Goal: Task Accomplishment & Management: Manage account settings

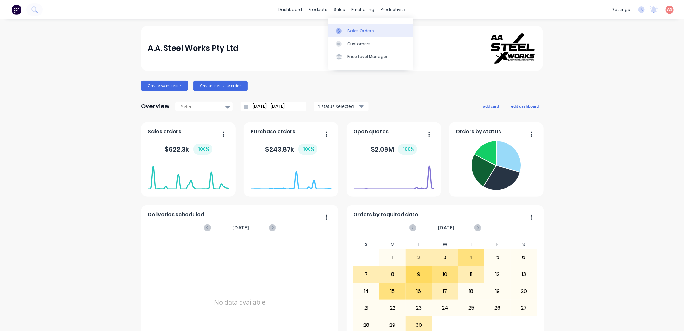
click at [364, 32] on div "Sales Orders" at bounding box center [361, 31] width 26 height 6
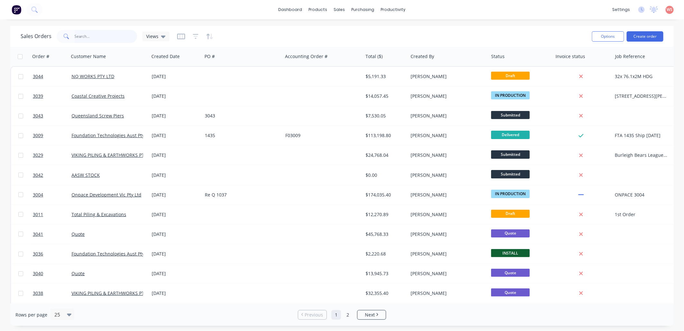
click at [86, 35] on input "text" at bounding box center [106, 36] width 63 height 13
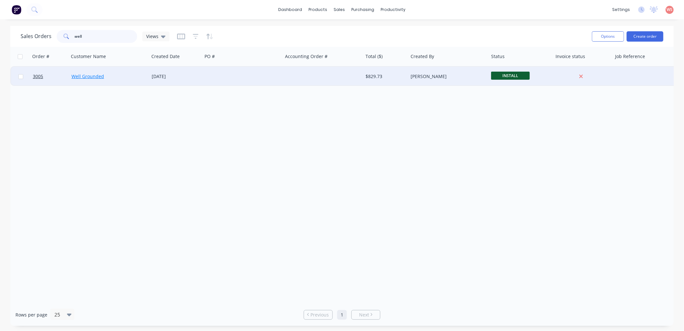
type input "well"
click at [96, 77] on link "Well Grounded" at bounding box center [88, 76] width 33 height 6
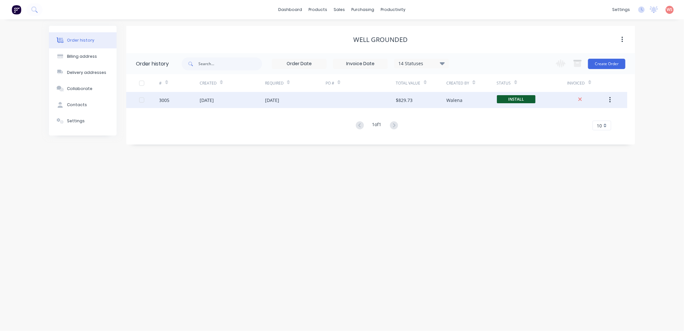
click at [166, 97] on div "3005" at bounding box center [164, 100] width 10 height 7
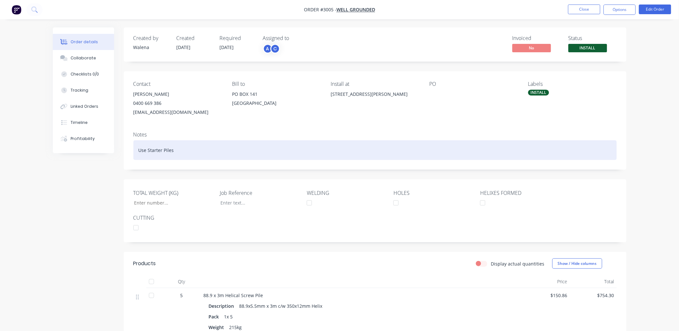
click at [363, 143] on div "Use Starter Piles" at bounding box center [374, 150] width 483 height 20
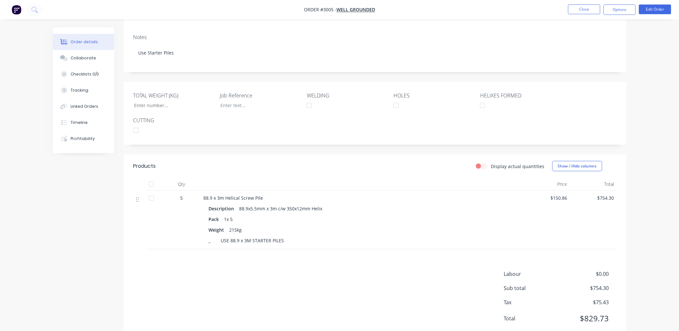
scroll to position [123, 0]
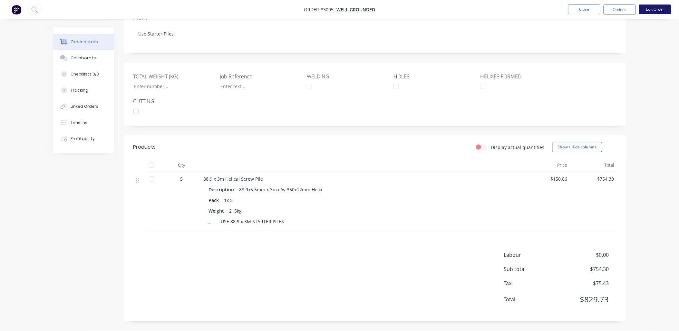
click at [657, 8] on button "Edit Order" at bounding box center [655, 10] width 32 height 10
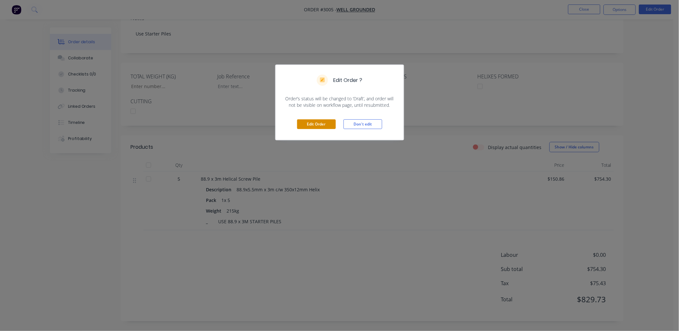
click at [311, 123] on button "Edit Order" at bounding box center [316, 124] width 39 height 10
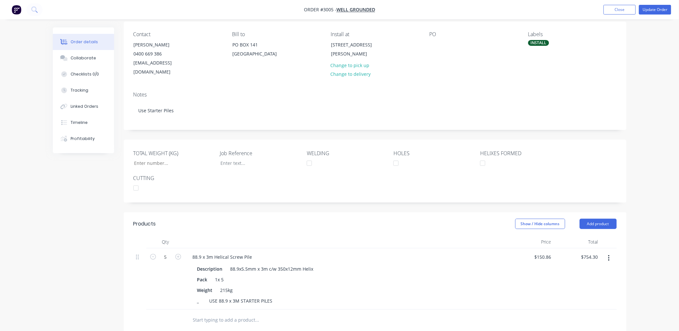
scroll to position [191, 0]
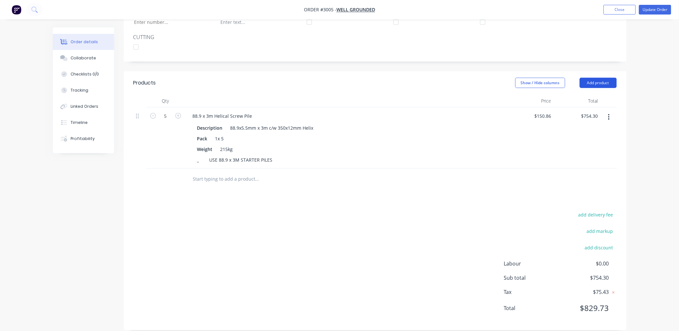
click at [595, 78] on button "Add product" at bounding box center [598, 83] width 37 height 10
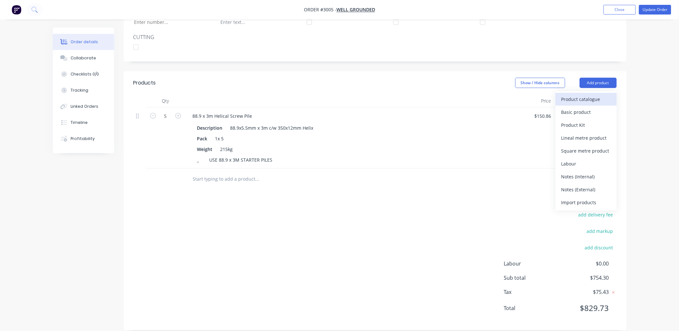
click at [584, 94] on div "Product catalogue" at bounding box center [586, 98] width 50 height 9
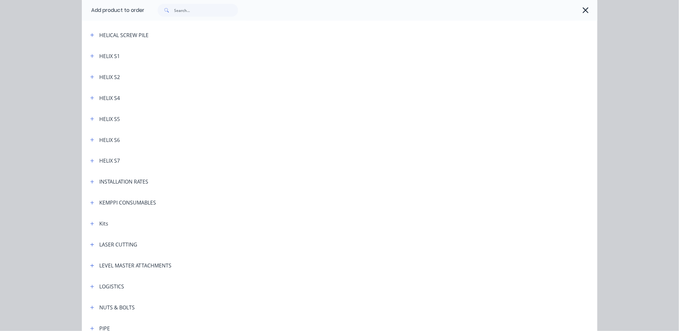
scroll to position [286, 0]
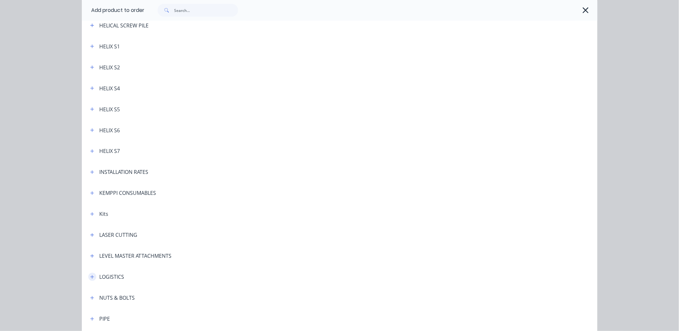
click at [91, 279] on button "button" at bounding box center [92, 277] width 8 height 8
click at [107, 275] on div "LOGISTICS" at bounding box center [112, 277] width 25 height 8
click at [90, 276] on icon "button" at bounding box center [92, 277] width 4 height 5
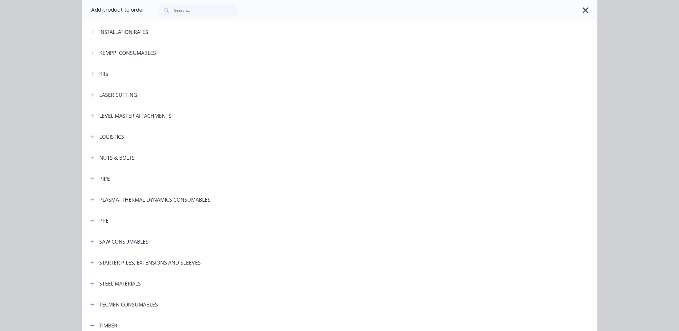
scroll to position [429, 0]
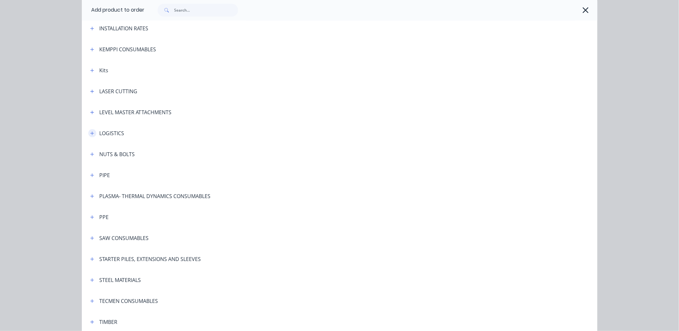
click at [88, 132] on button "button" at bounding box center [92, 133] width 8 height 8
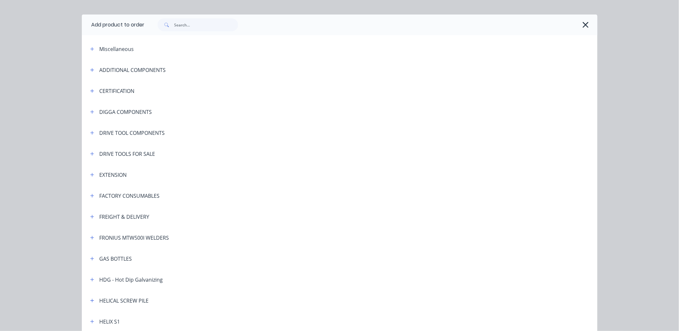
scroll to position [0, 0]
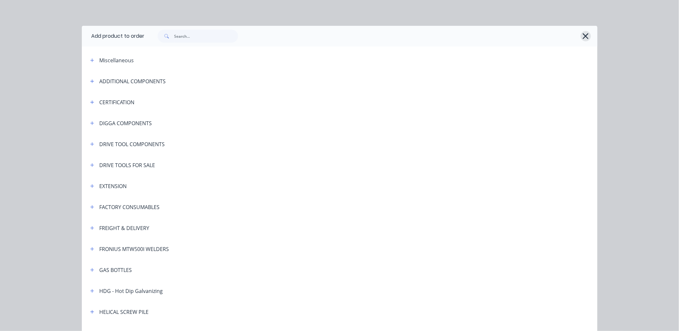
click at [582, 36] on icon "button" at bounding box center [585, 36] width 7 height 9
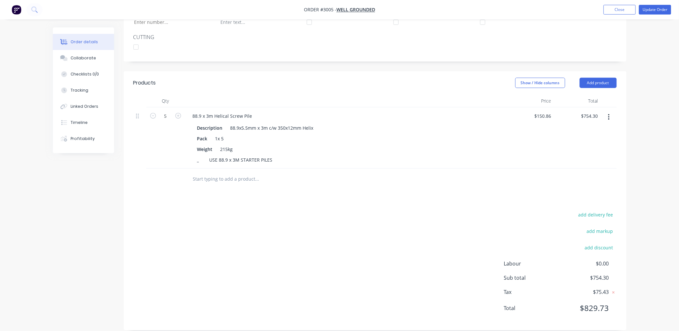
click at [204, 179] on input "text" at bounding box center [257, 178] width 129 height 13
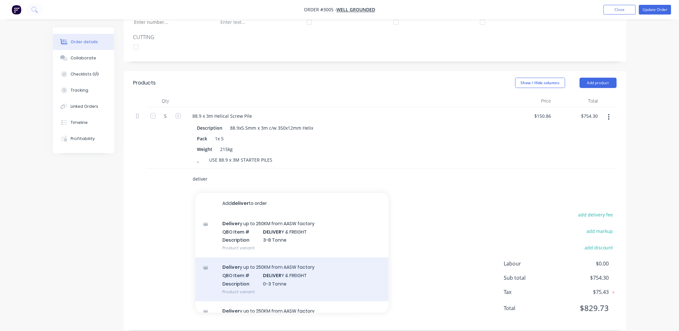
type input "deliver"
click at [275, 284] on div "Deliver y up to 250KM from AASW factory QBO Item # DELIVER Y & FREIGHT Descript…" at bounding box center [291, 278] width 193 height 43
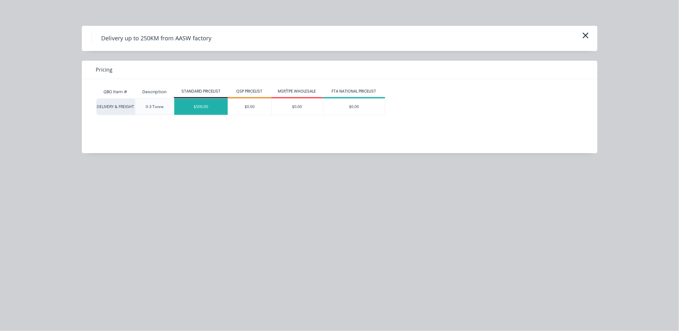
click at [200, 109] on div "$500.00" at bounding box center [200, 107] width 53 height 16
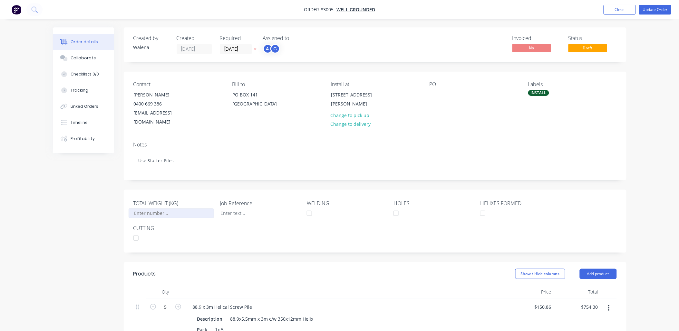
click at [178, 208] on input "TOTAL WEIGHT (KG)" at bounding box center [171, 213] width 85 height 10
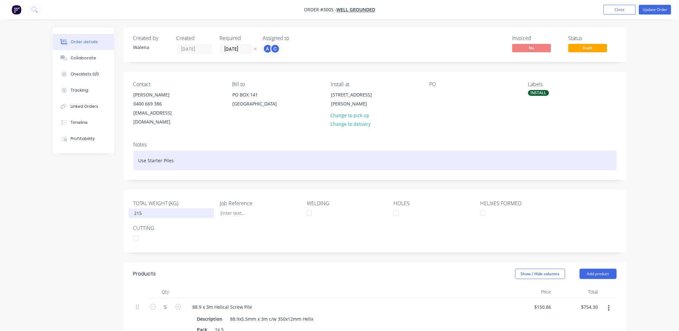
type input "215"
drag, startPoint x: 184, startPoint y: 152, endPoint x: 110, endPoint y: 153, distance: 73.5
click at [111, 152] on div "Order details Collaborate Checklists 0/0 Tracking Linked Orders Timeline Profit…" at bounding box center [339, 293] width 586 height 532
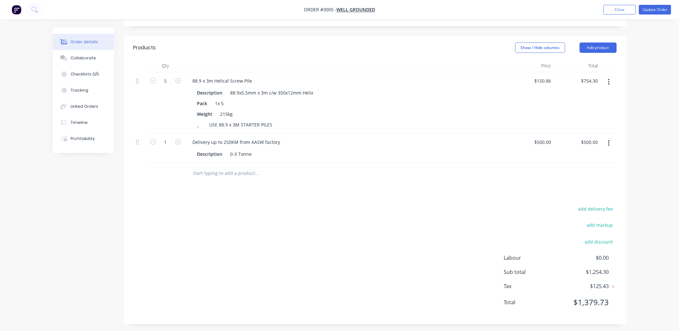
scroll to position [227, 0]
click at [225, 172] on input "text" at bounding box center [257, 172] width 129 height 13
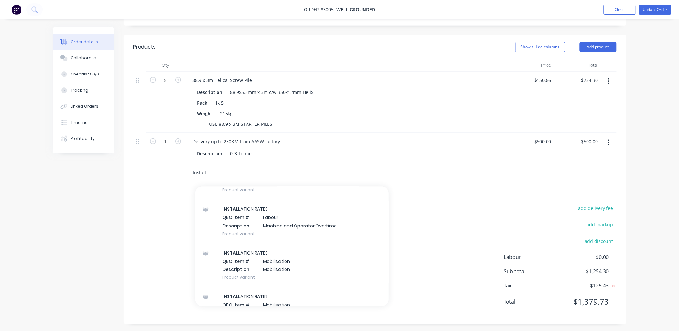
scroll to position [334, 0]
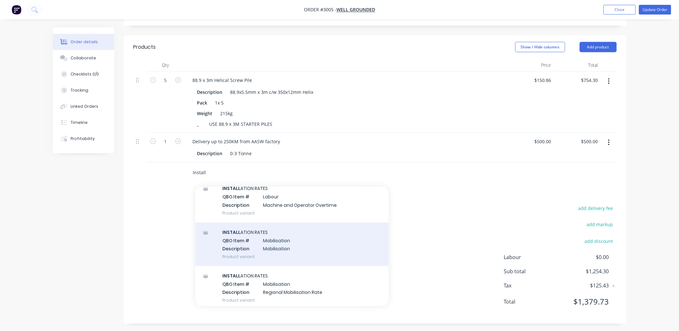
type input "Install"
click at [277, 237] on div "INSTALL ATION RATES QBO Item # Mobilisation Description Mobilisation Product va…" at bounding box center [291, 243] width 193 height 43
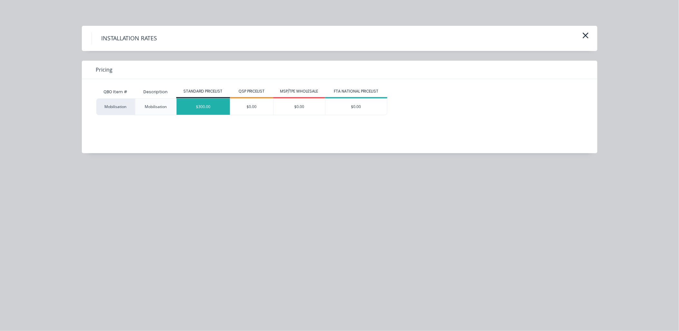
click at [214, 111] on div "$300.00" at bounding box center [203, 107] width 53 height 16
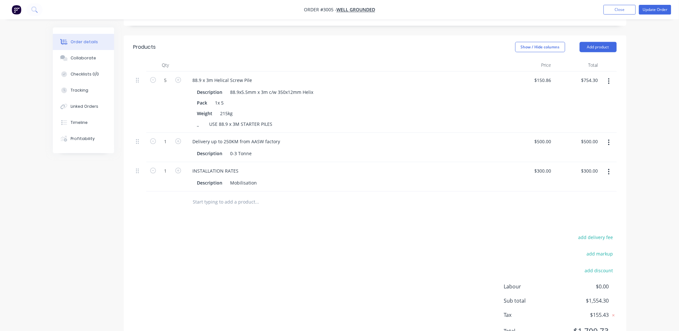
click at [606, 139] on button "button" at bounding box center [608, 143] width 15 height 12
click at [574, 194] on div "Delete" at bounding box center [586, 197] width 50 height 9
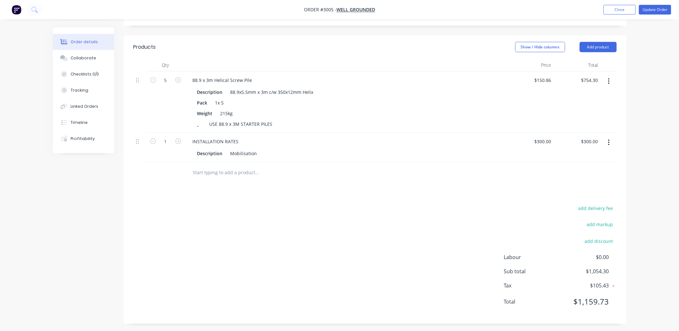
click at [175, 173] on div at bounding box center [165, 172] width 39 height 21
click at [200, 168] on input "text" at bounding box center [257, 172] width 129 height 13
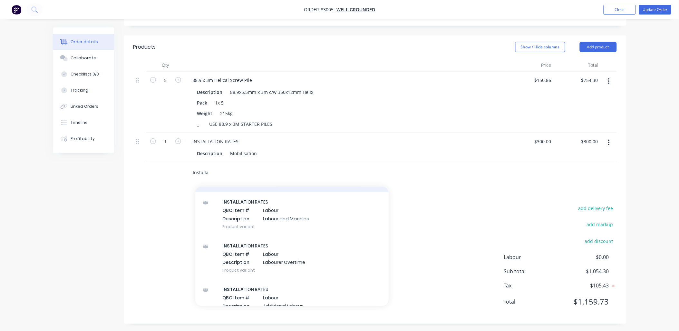
scroll to position [191, 0]
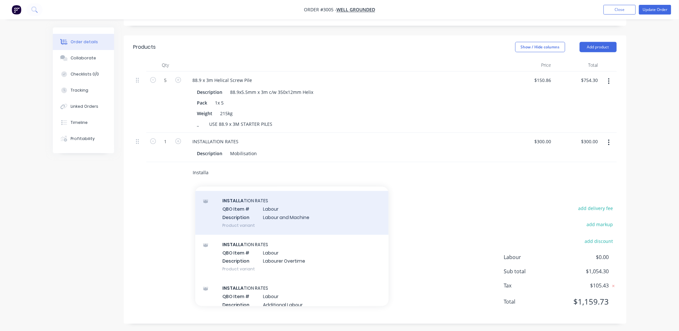
type input "Installa"
click at [273, 213] on div "INSTALLA TION RATES QBO Item # Labour Description Labour and Machine Product va…" at bounding box center [291, 212] width 193 height 43
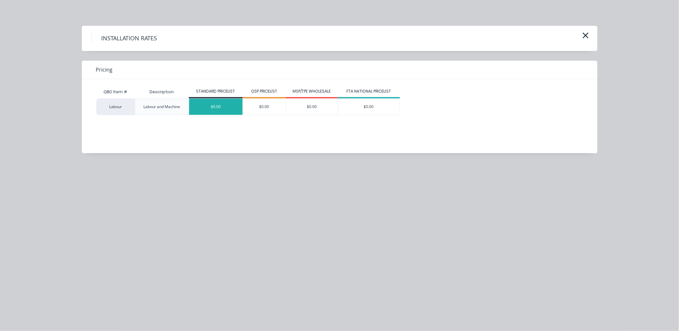
click at [215, 108] on div "$0.00" at bounding box center [215, 107] width 53 height 16
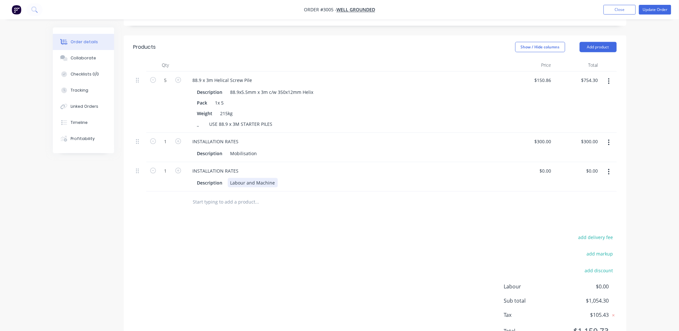
click at [275, 181] on div "Labour and Machine" at bounding box center [253, 182] width 50 height 9
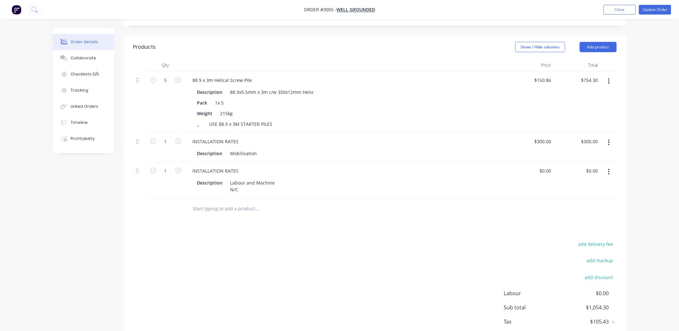
click at [332, 240] on div "add delivery fee add markup add discount Labour $0.00 Sub total $1,054.30 Tax $…" at bounding box center [374, 295] width 483 height 110
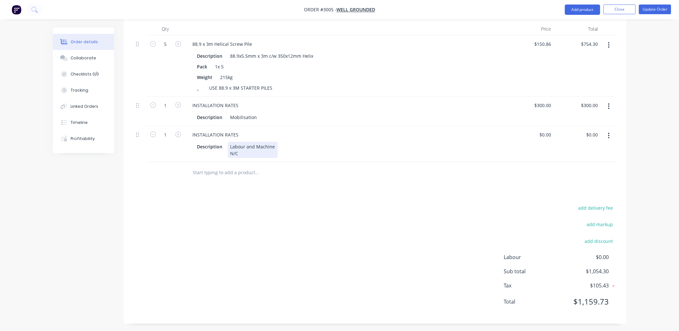
click at [229, 152] on div "Labour and Machine N/C" at bounding box center [253, 150] width 50 height 16
click at [346, 236] on div "add delivery fee add markup add discount Labour $0.00 Sub total $1,054.30 Tax $…" at bounding box center [374, 259] width 483 height 110
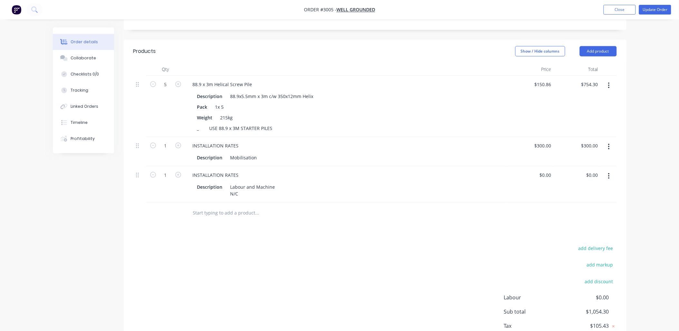
scroll to position [239, 0]
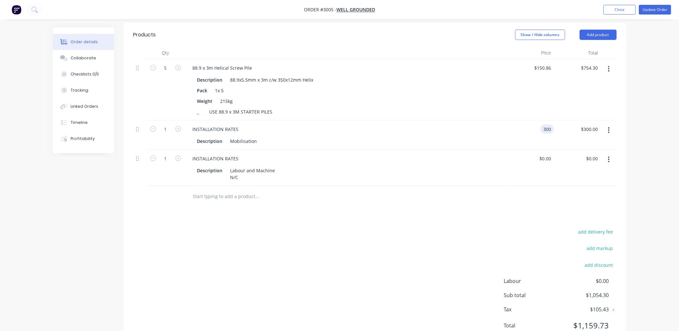
click at [538, 123] on div "300 300" at bounding box center [530, 134] width 47 height 29
type input "$400.00"
drag, startPoint x: 592, startPoint y: 124, endPoint x: 592, endPoint y: 130, distance: 5.5
click at [592, 130] on input "400.00" at bounding box center [591, 128] width 17 height 9
type input "$400.00"
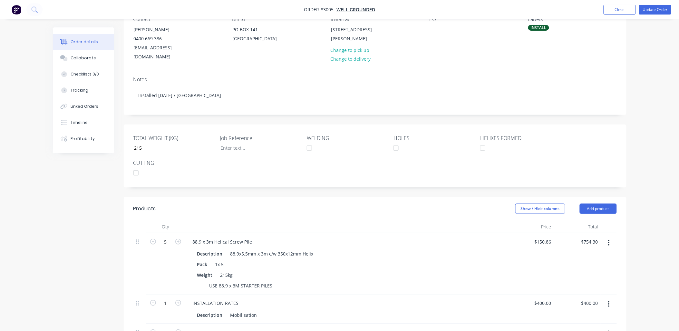
scroll to position [0, 0]
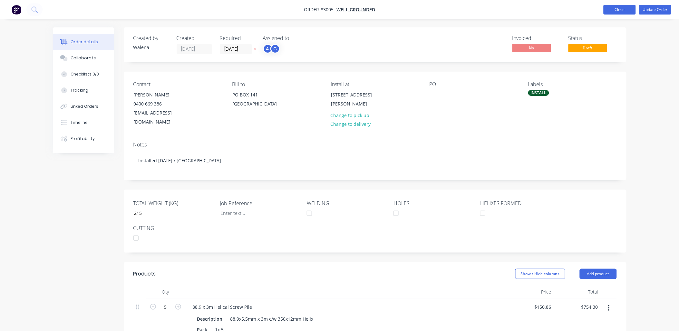
click at [624, 11] on button "Close" at bounding box center [619, 10] width 32 height 10
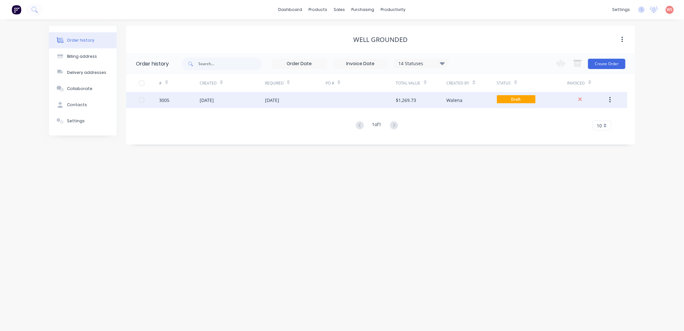
click at [279, 100] on div "[DATE]" at bounding box center [272, 100] width 14 height 7
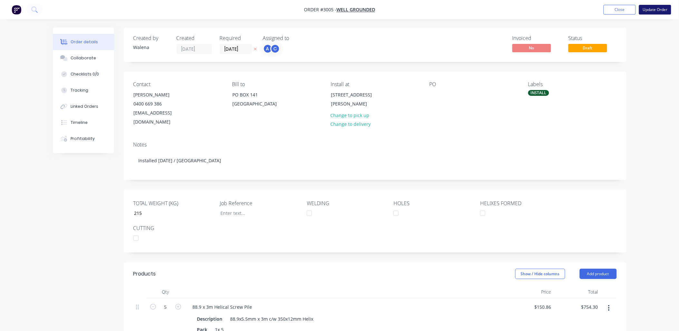
click at [649, 9] on button "Update Order" at bounding box center [655, 10] width 32 height 10
type input "215"
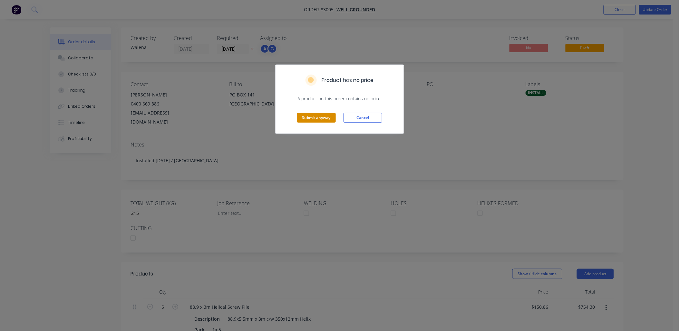
click at [306, 117] on button "Submit anyway" at bounding box center [316, 118] width 39 height 10
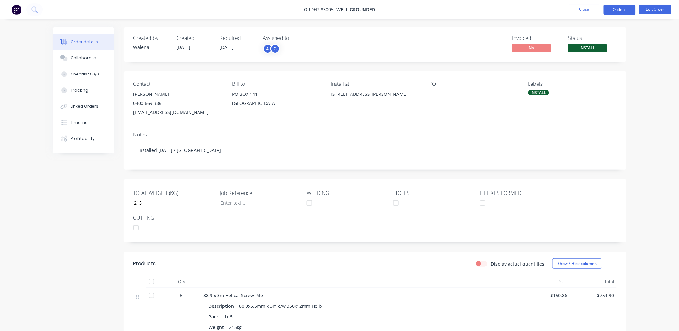
click at [618, 11] on button "Options" at bounding box center [619, 10] width 32 height 10
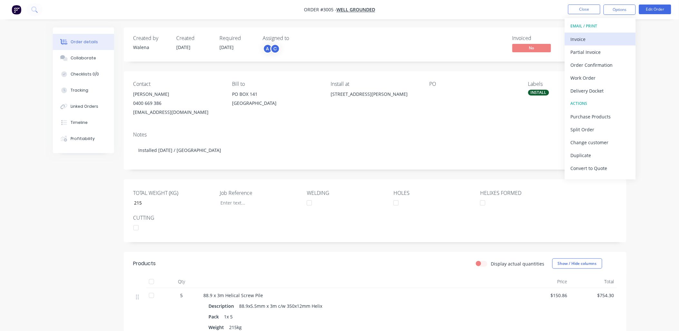
click at [584, 40] on div "Invoice" at bounding box center [600, 38] width 59 height 9
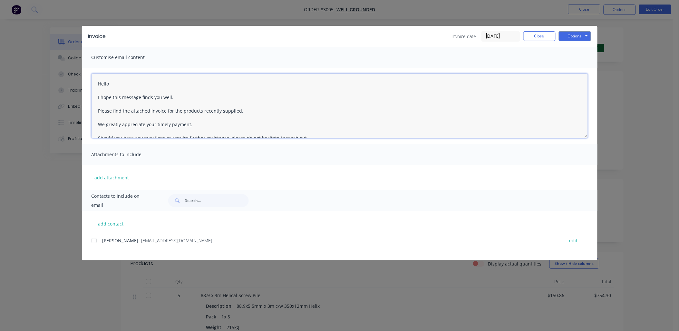
click at [94, 241] on div at bounding box center [94, 240] width 13 height 13
click at [570, 36] on button "Options" at bounding box center [575, 36] width 32 height 10
click at [571, 47] on button "Preview" at bounding box center [579, 47] width 41 height 11
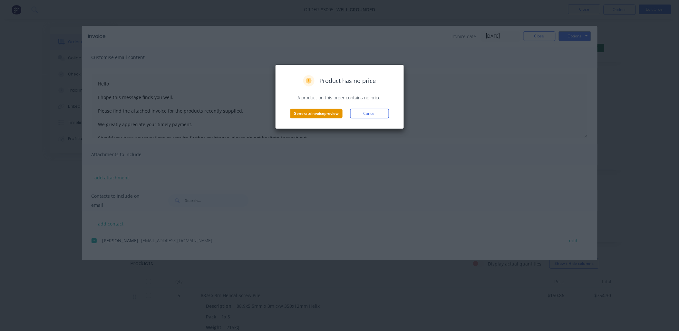
click at [331, 112] on button "Generate invoice preview" at bounding box center [316, 114] width 52 height 10
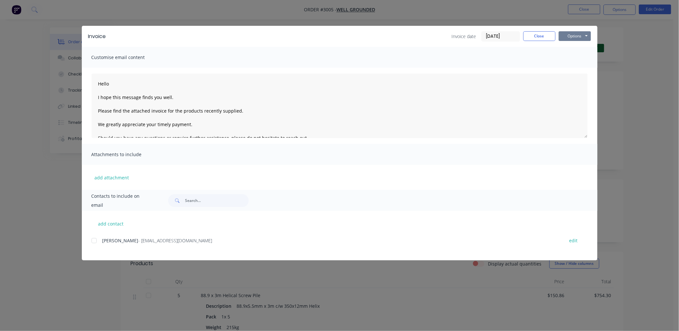
click at [581, 33] on button "Options" at bounding box center [575, 36] width 32 height 10
click at [572, 72] on button "Email" at bounding box center [579, 68] width 41 height 11
click at [95, 240] on div at bounding box center [94, 240] width 13 height 13
click at [584, 37] on button "Options" at bounding box center [575, 36] width 32 height 10
click at [577, 70] on button "Email" at bounding box center [579, 68] width 41 height 11
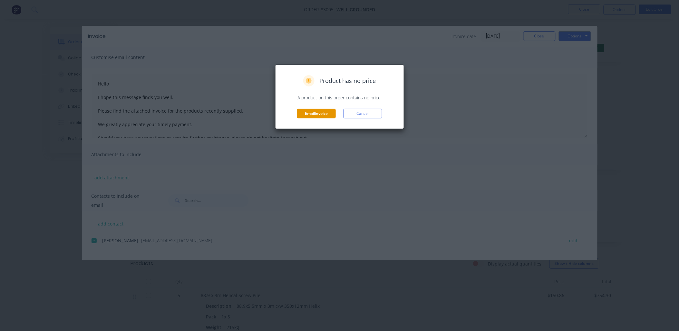
click at [317, 114] on button "Email invoice" at bounding box center [316, 114] width 39 height 10
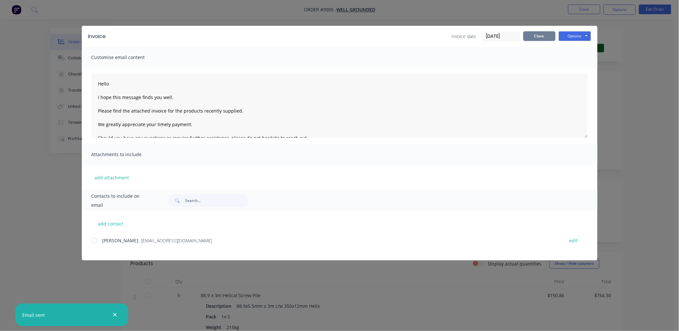
click at [541, 34] on button "Close" at bounding box center [539, 36] width 32 height 10
